Goal: Task Accomplishment & Management: Manage account settings

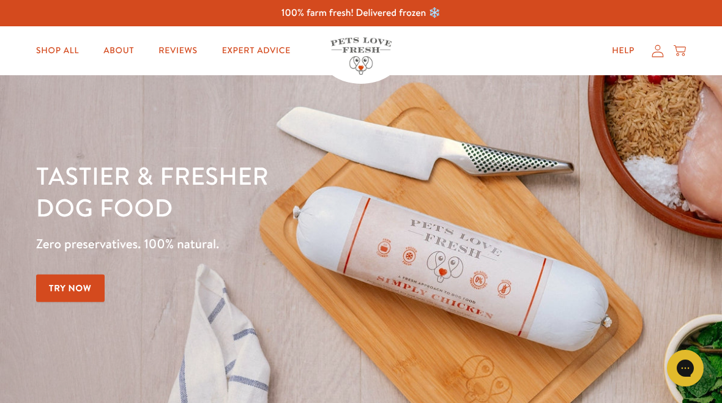
click at [655, 51] on icon at bounding box center [658, 51] width 12 height 13
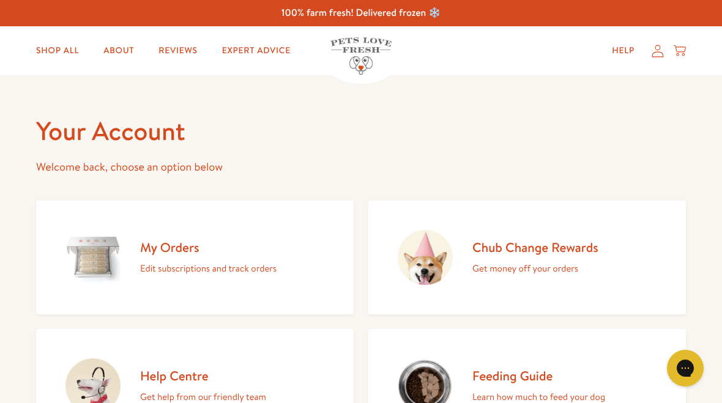
click at [183, 248] on h2 "My Orders" at bounding box center [208, 247] width 136 height 17
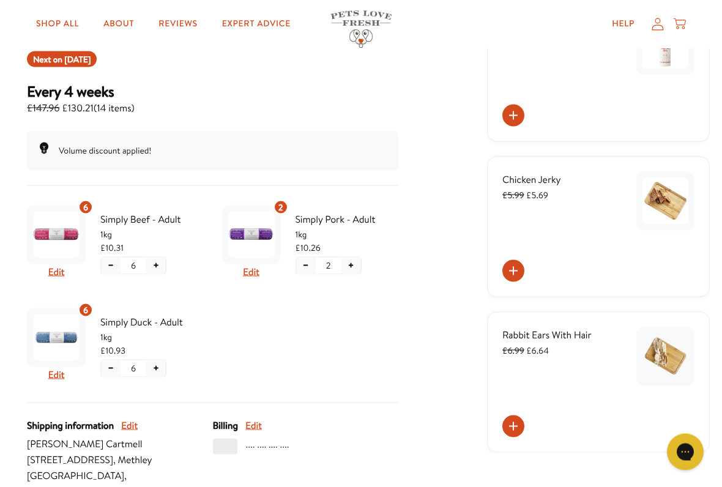
scroll to position [129, 0]
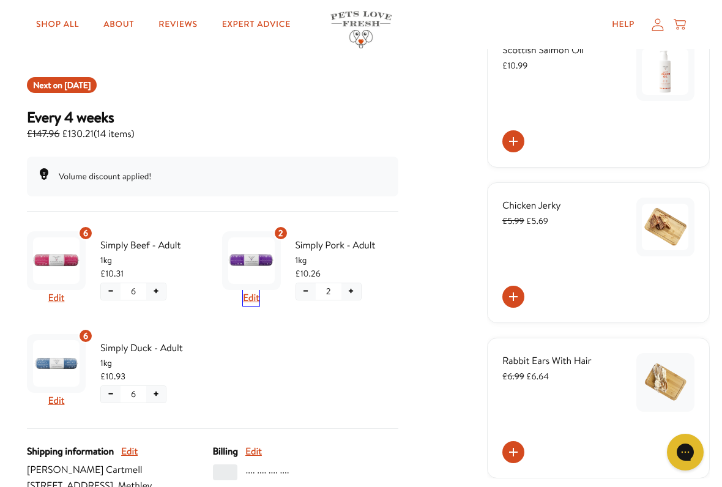
click at [253, 292] on button "Edit" at bounding box center [251, 298] width 17 height 16
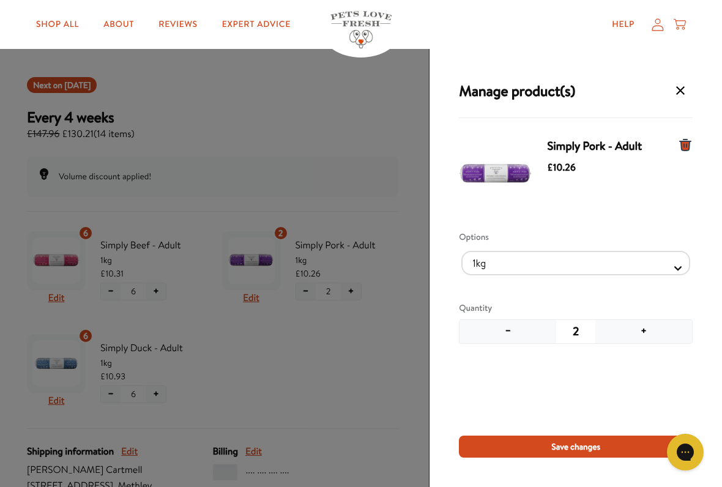
click at [505, 332] on button "−" at bounding box center [508, 331] width 97 height 23
click at [509, 326] on button "−" at bounding box center [508, 331] width 97 height 23
click at [504, 326] on button "−" at bounding box center [508, 331] width 97 height 23
click at [508, 328] on button "−" at bounding box center [508, 331] width 97 height 23
click at [682, 152] on div "Manage products for subscription" at bounding box center [685, 174] width 15 height 73
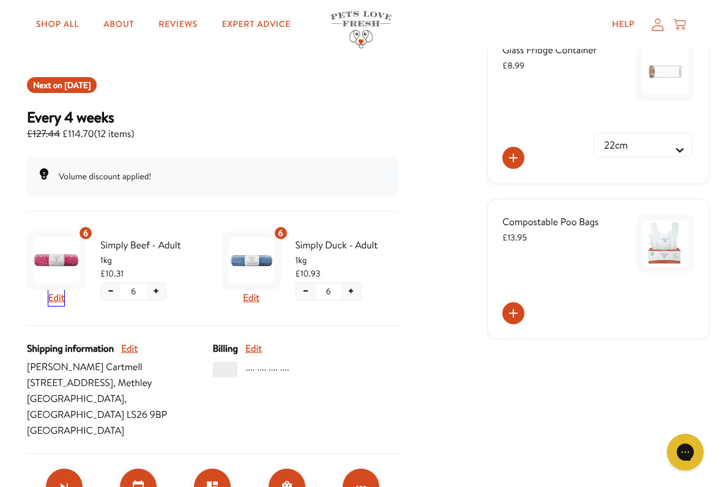
click at [58, 291] on button "Edit" at bounding box center [56, 298] width 17 height 16
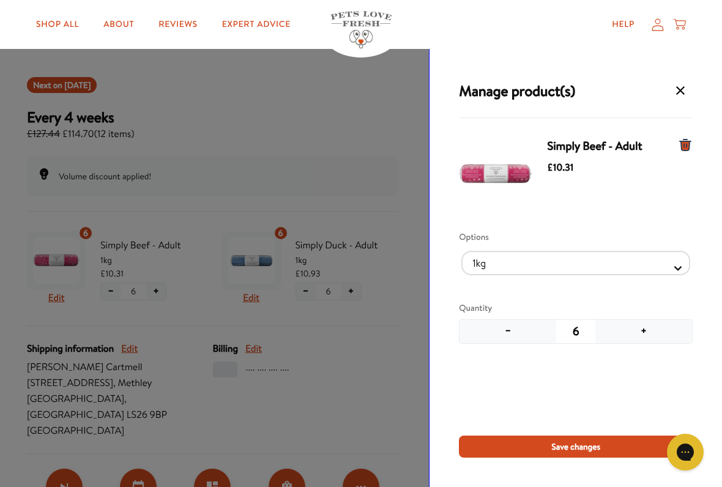
click at [644, 331] on button "+" at bounding box center [643, 331] width 97 height 23
click at [647, 338] on button "+" at bounding box center [643, 331] width 97 height 23
click at [573, 403] on span "Save changes" at bounding box center [575, 446] width 49 height 13
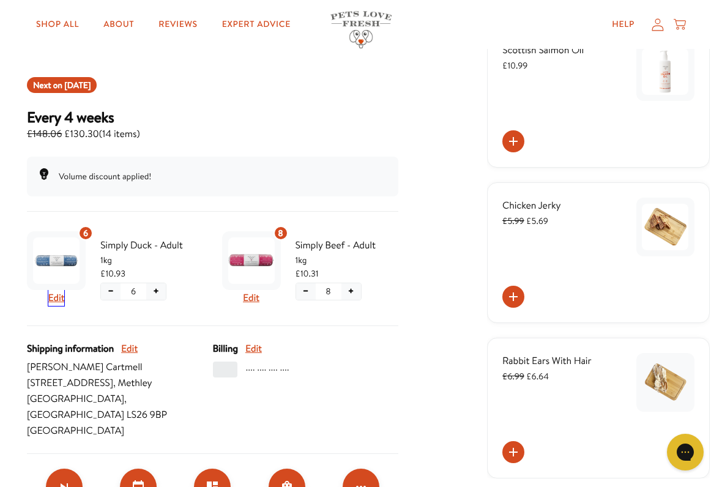
click at [57, 293] on button "Edit" at bounding box center [56, 298] width 17 height 16
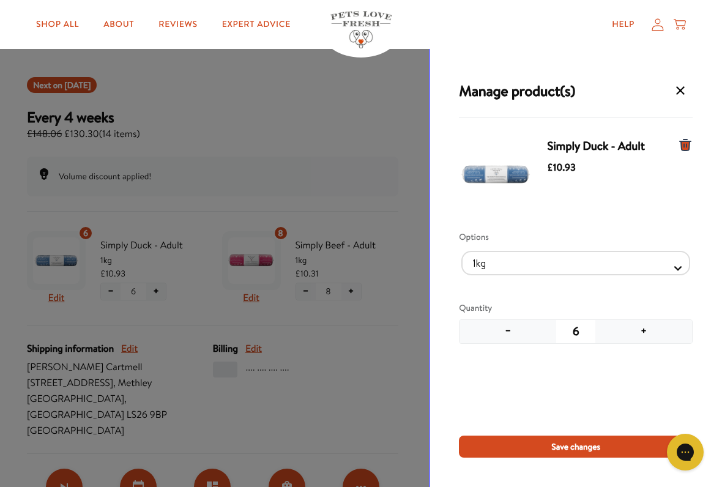
click at [638, 335] on button "+" at bounding box center [643, 331] width 97 height 23
click at [642, 331] on button "+" at bounding box center [643, 331] width 97 height 23
click at [582, 403] on span "Save changes" at bounding box center [575, 446] width 49 height 13
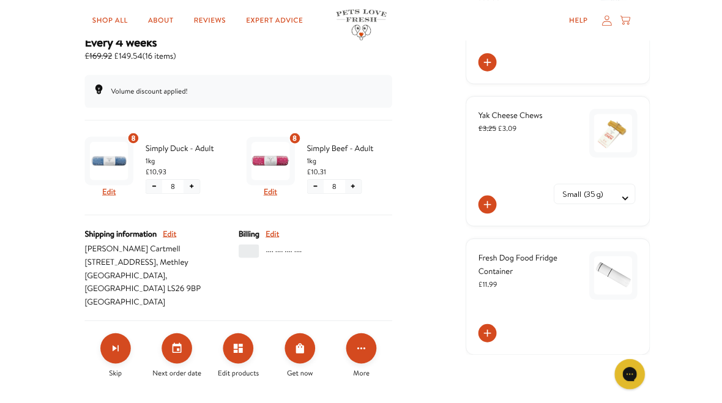
scroll to position [195, 0]
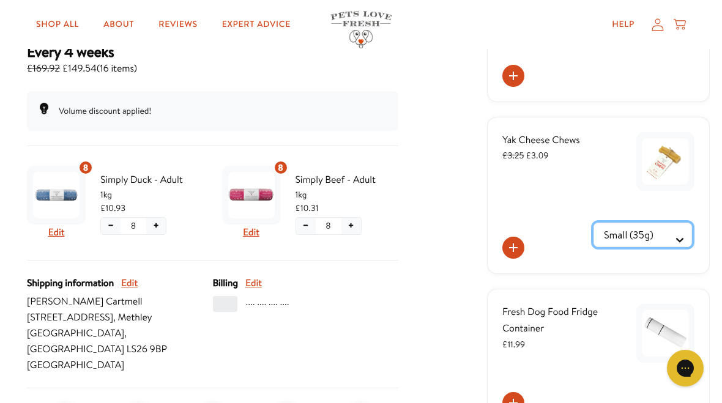
click at [677, 238] on Selector "Small (35g) Medium (70g)" at bounding box center [643, 235] width 99 height 24
select Selector "59eda51d-f0ec-426d-b9e0-1a414e7654bd"
click at [520, 250] on icon at bounding box center [513, 247] width 15 height 15
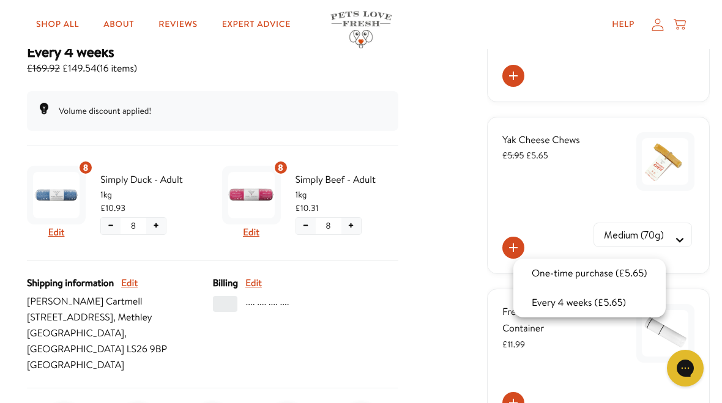
click at [576, 302] on button "Every 4 weeks (£5.65)" at bounding box center [579, 303] width 102 height 15
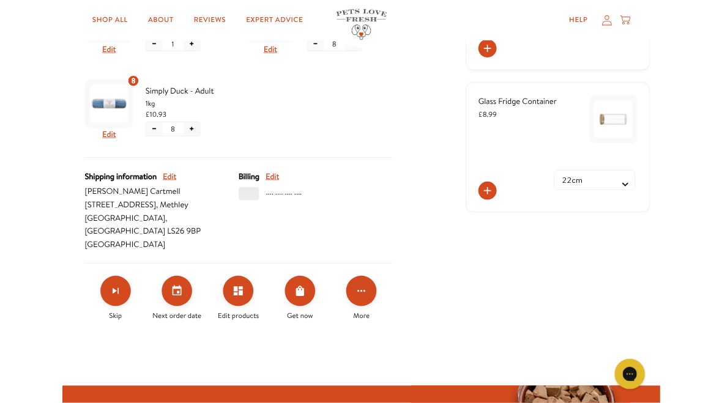
scroll to position [367, 0]
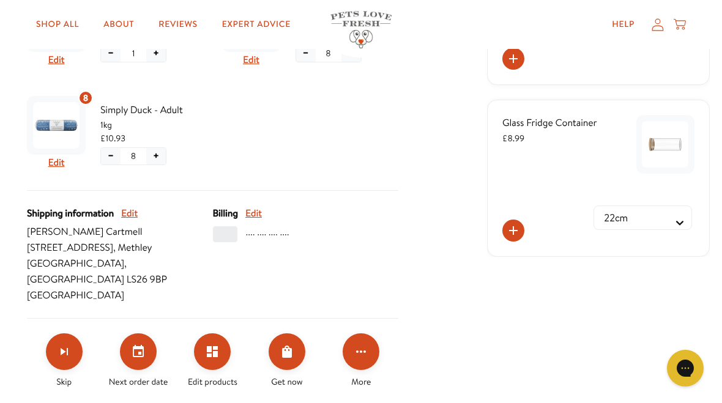
click at [293, 345] on icon "Order Now" at bounding box center [287, 352] width 15 height 15
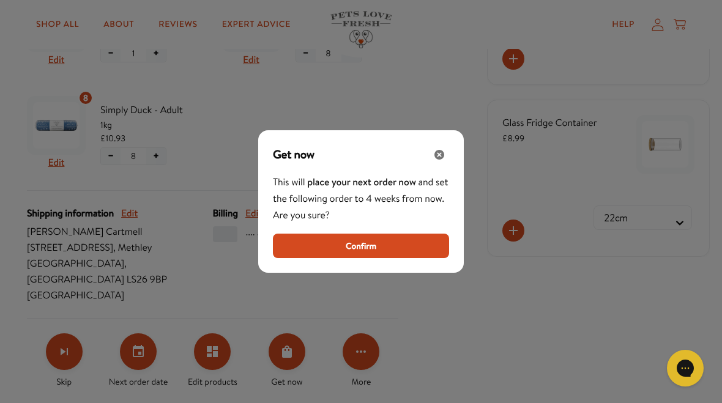
click at [369, 242] on span "Confirm" at bounding box center [361, 245] width 31 height 13
